Goal: Task Accomplishment & Management: Manage account settings

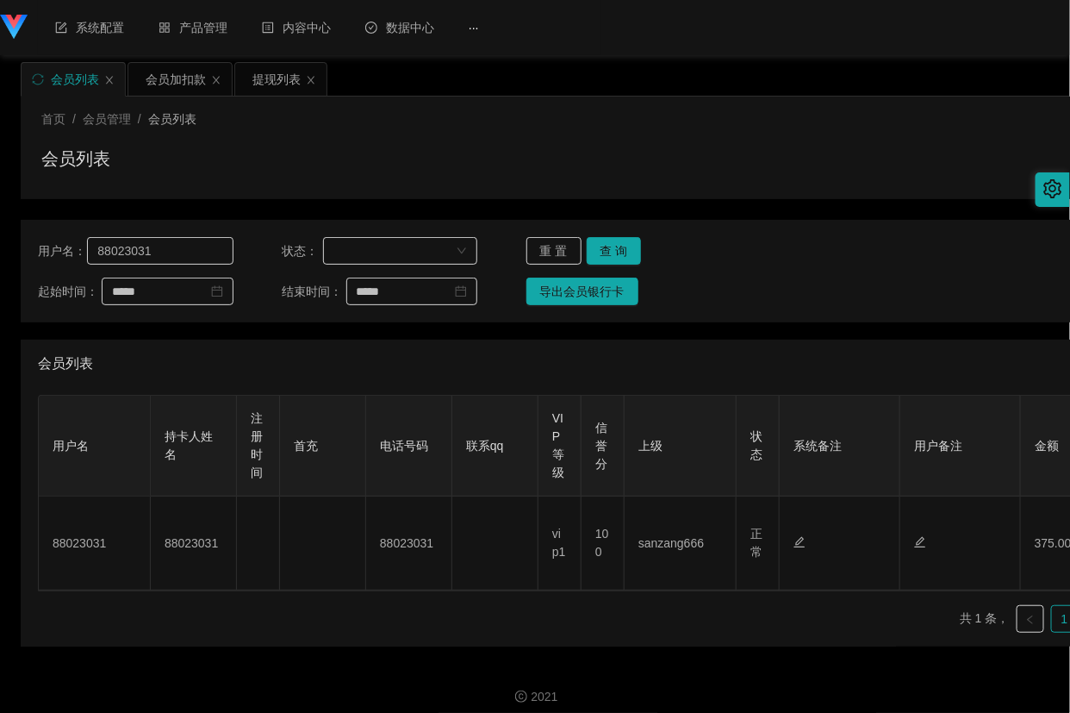
click at [153, 241] on input "88023031" at bounding box center [160, 251] width 146 height 28
type input "98760219"
click at [606, 250] on button "查 询" at bounding box center [614, 251] width 55 height 28
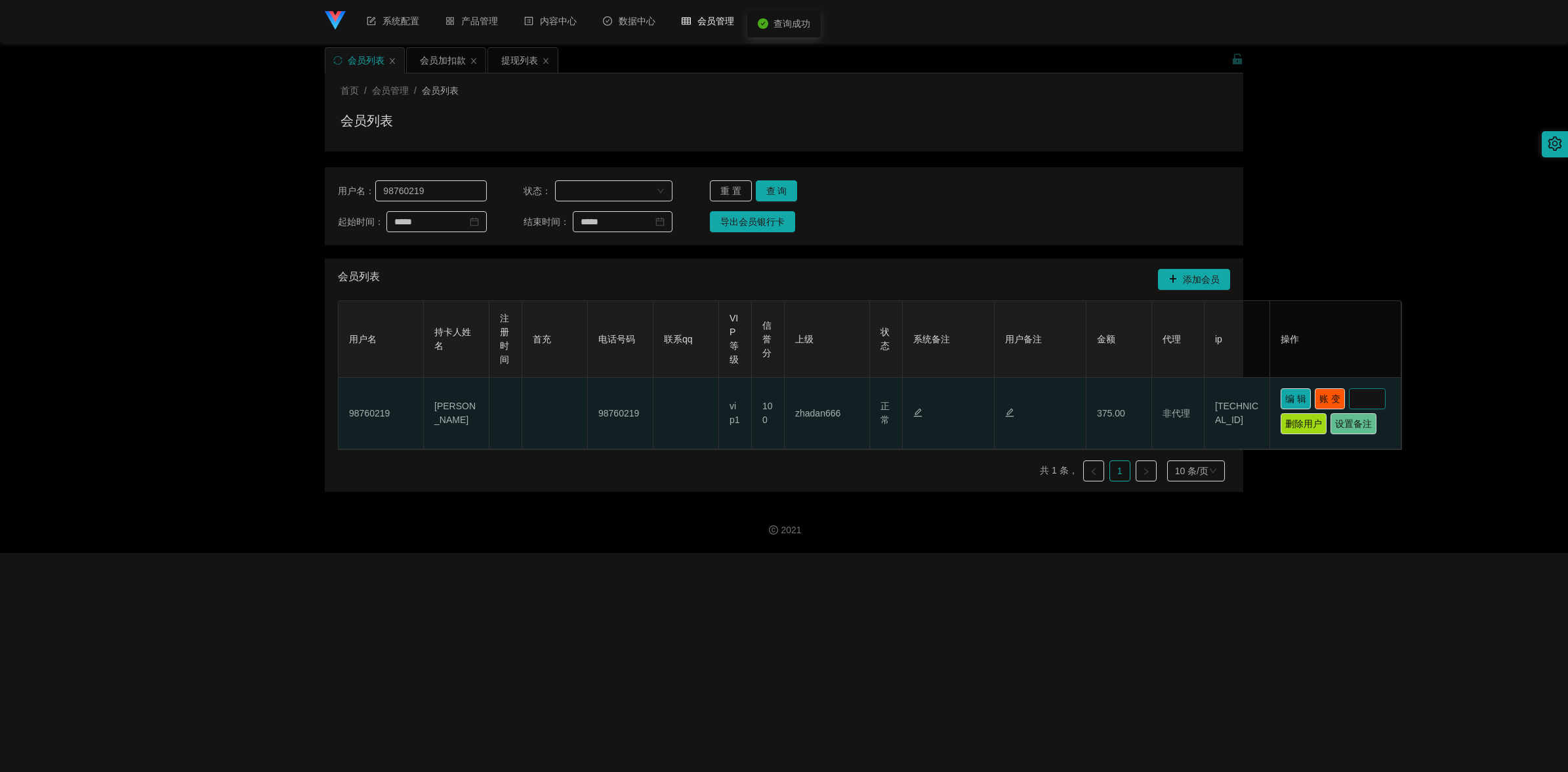
click at [814, 410] on button "银行卡" at bounding box center [1367, 399] width 37 height 21
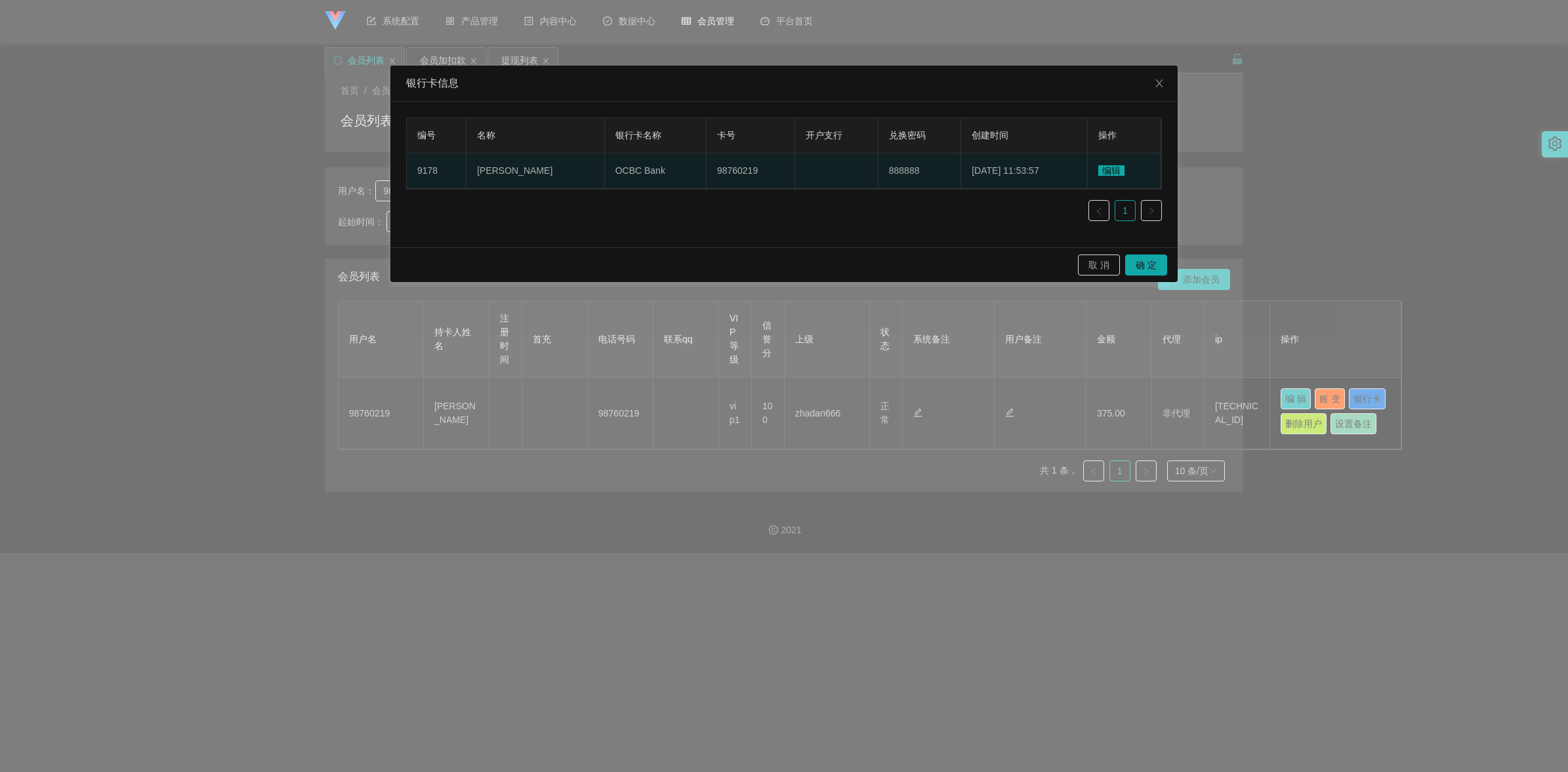
click at [814, 172] on span "编辑" at bounding box center [1111, 171] width 26 height 11
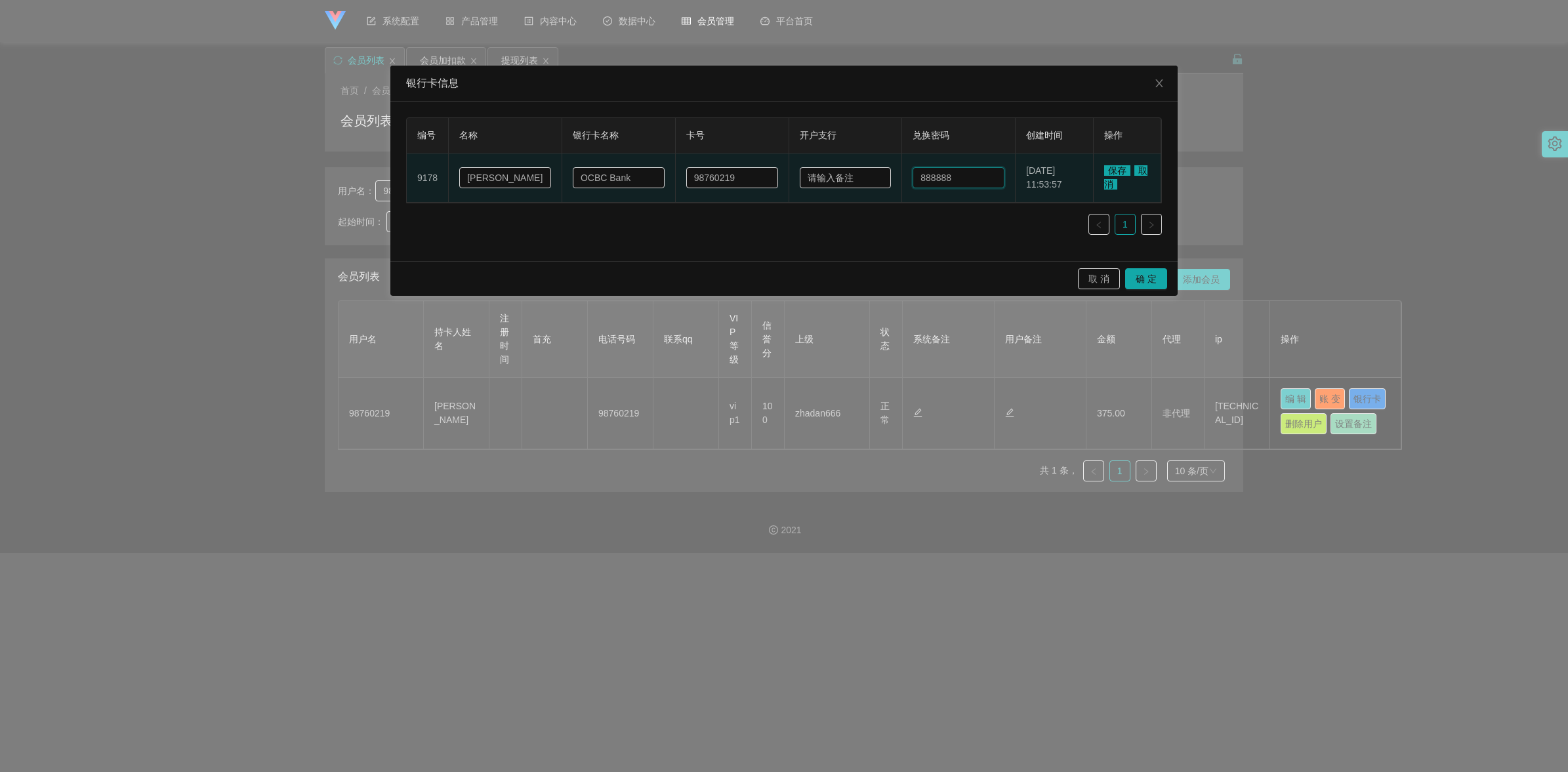
click at [814, 174] on input "888888" at bounding box center [958, 178] width 92 height 21
type input "123456"
click at [814, 166] on span "保存" at bounding box center [1117, 171] width 26 height 11
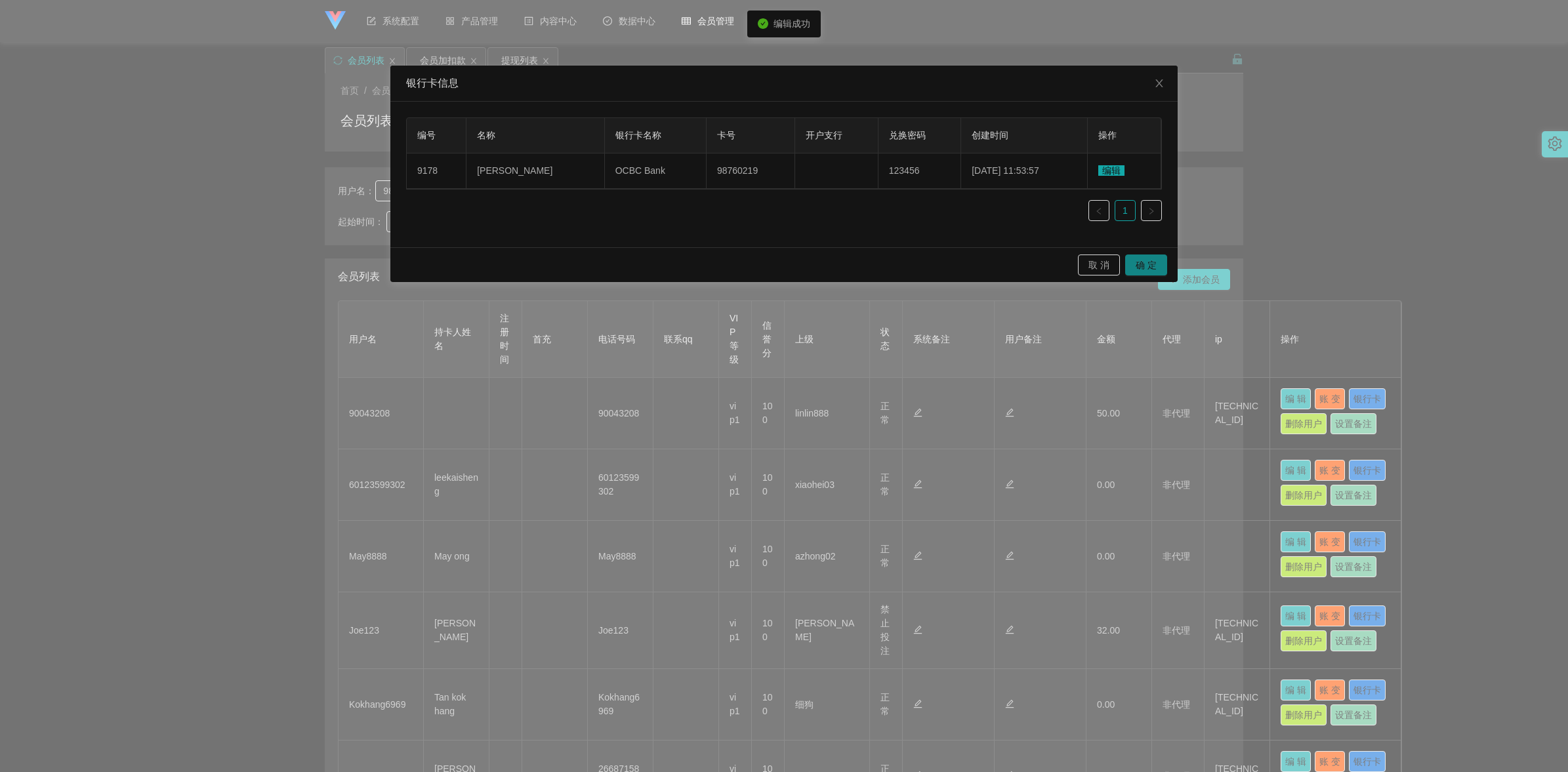
click at [814, 263] on button "确 定" at bounding box center [1146, 265] width 42 height 21
